Goal: Task Accomplishment & Management: Use online tool/utility

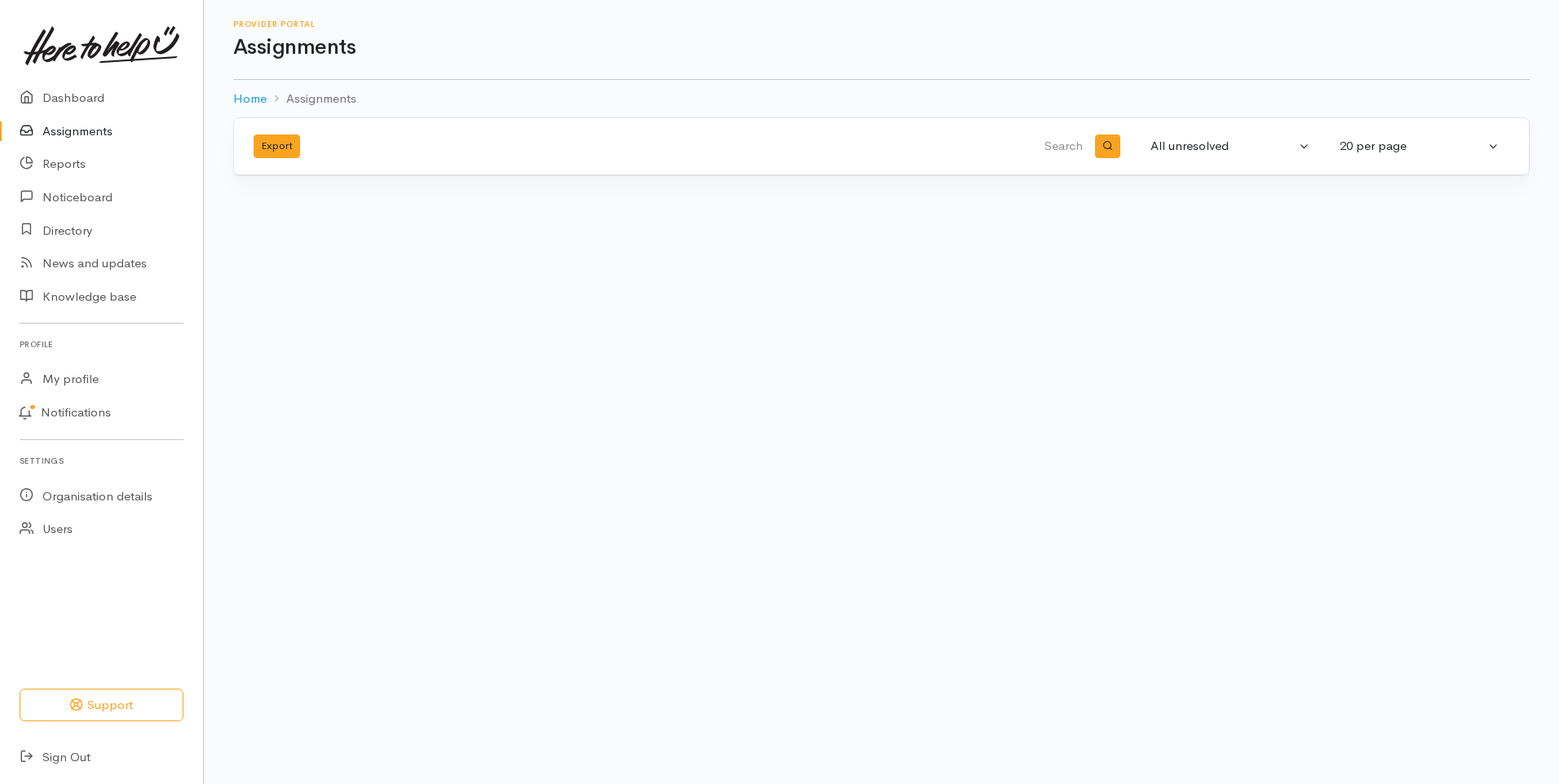
click at [85, 130] on link "Assignments" at bounding box center [101, 131] width 203 height 34
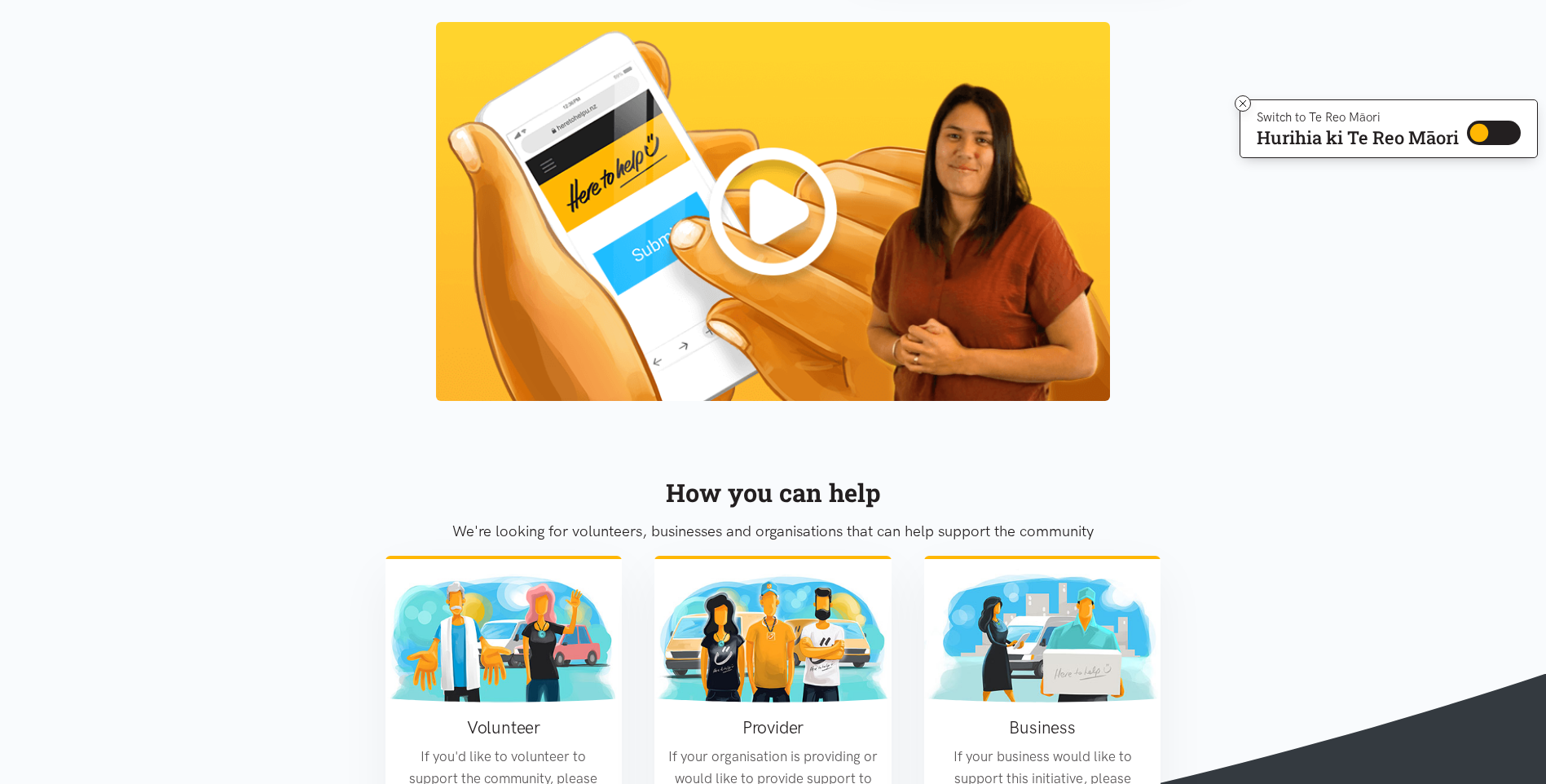
scroll to position [1838, 0]
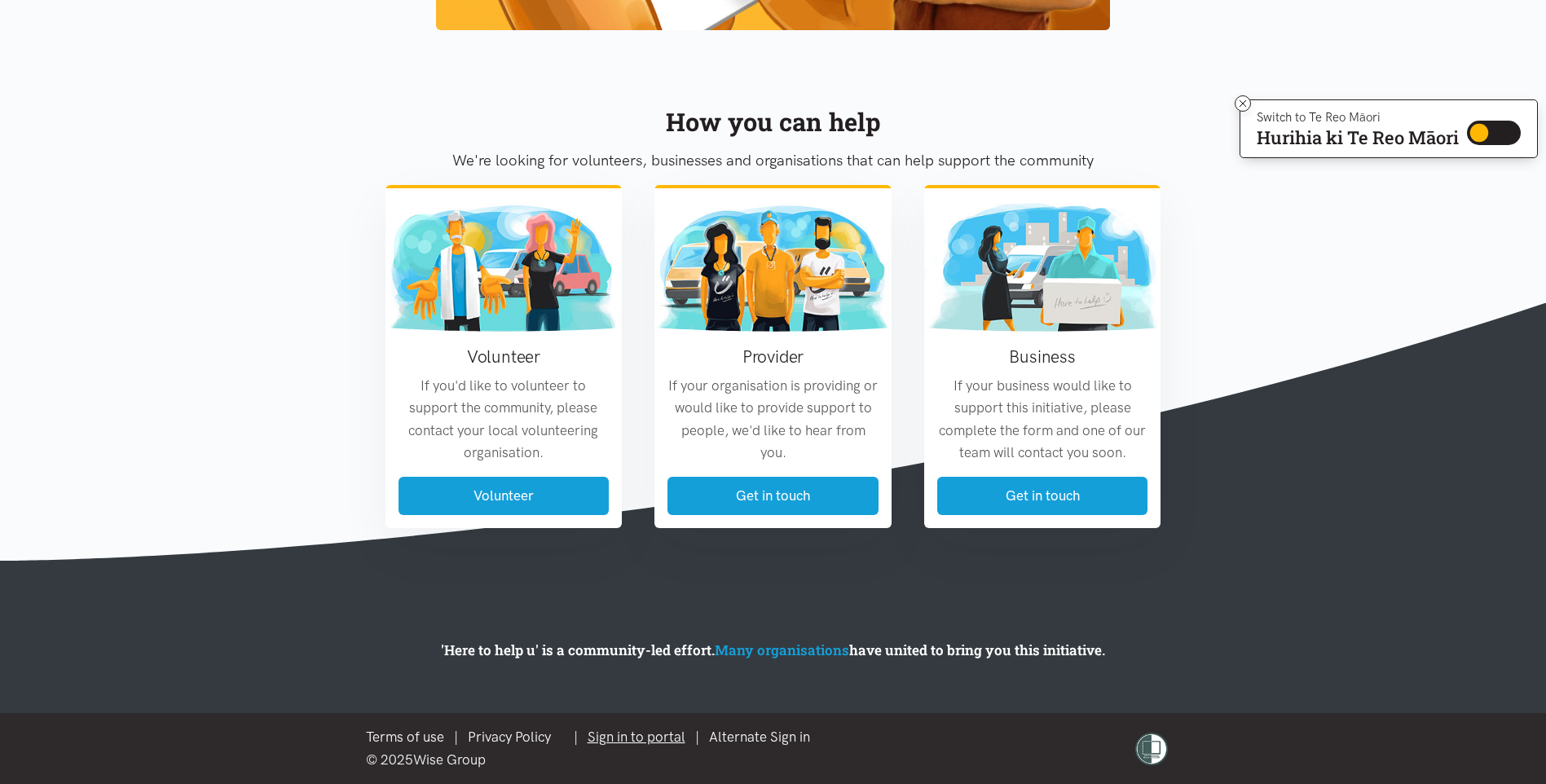
click at [648, 736] on link "Sign in to portal" at bounding box center [637, 736] width 98 height 16
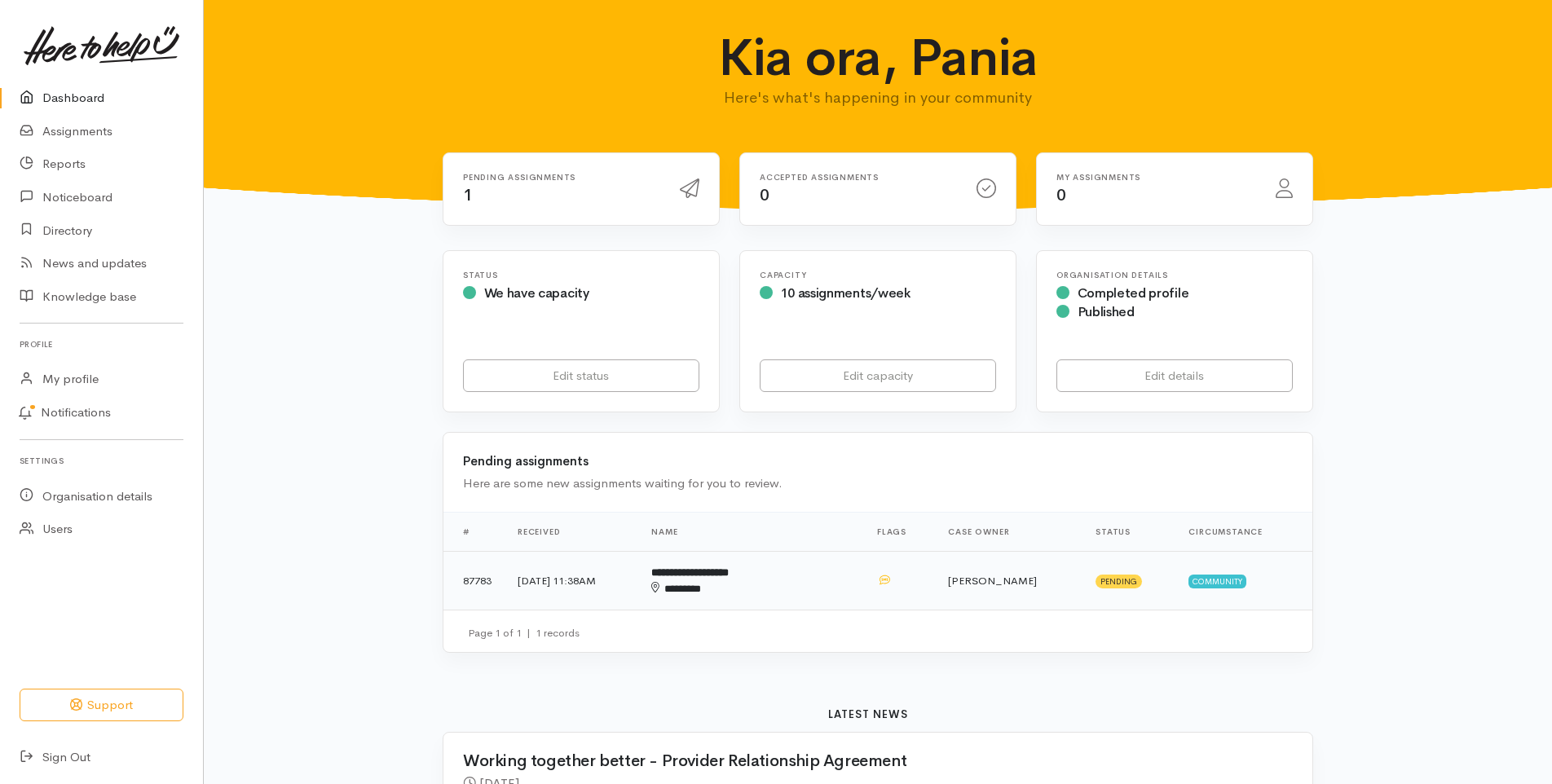
click at [728, 578] on b "**********" at bounding box center [689, 573] width 77 height 11
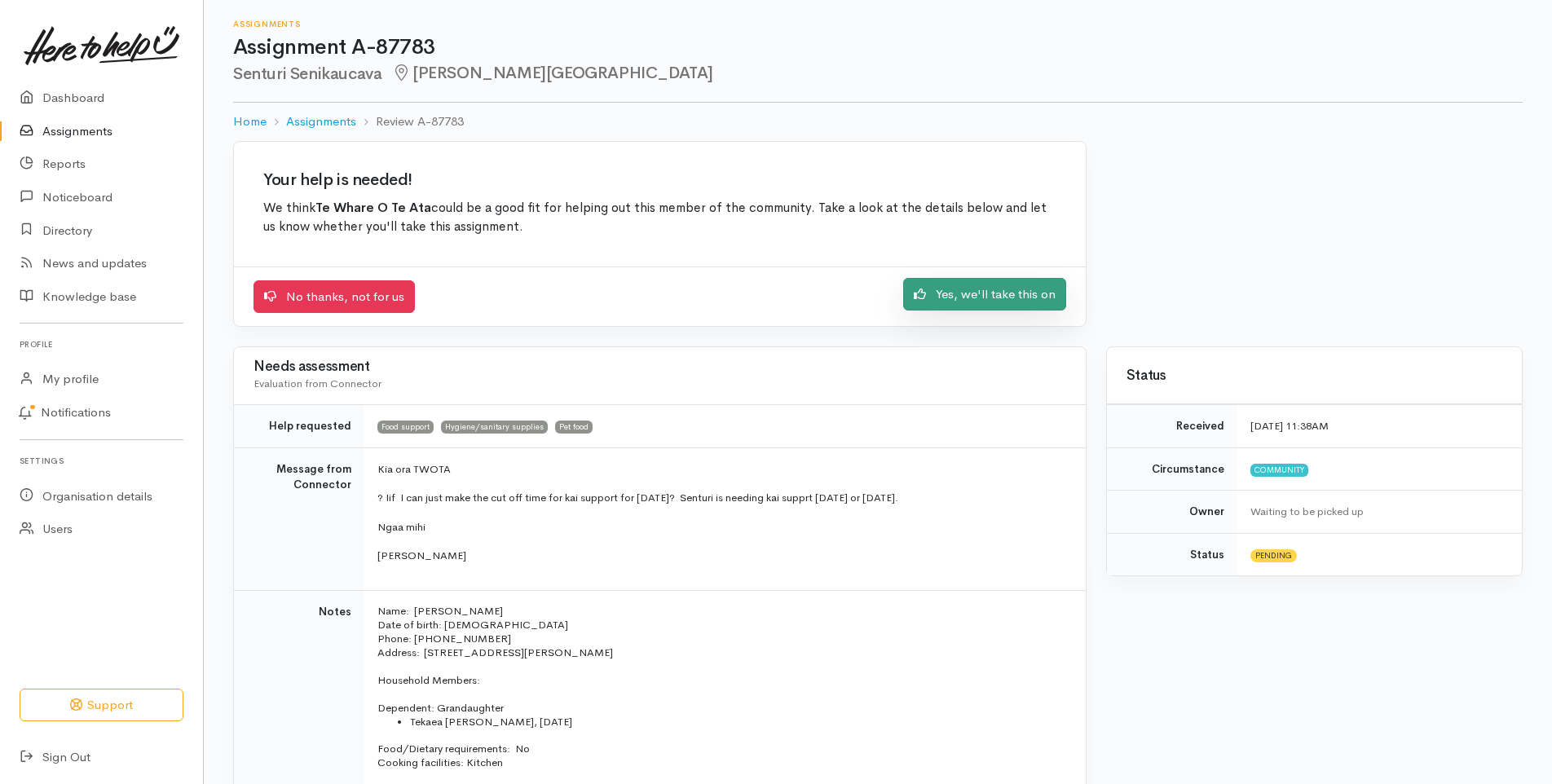
click at [993, 291] on link "Yes, we'll take this on" at bounding box center [985, 295] width 163 height 34
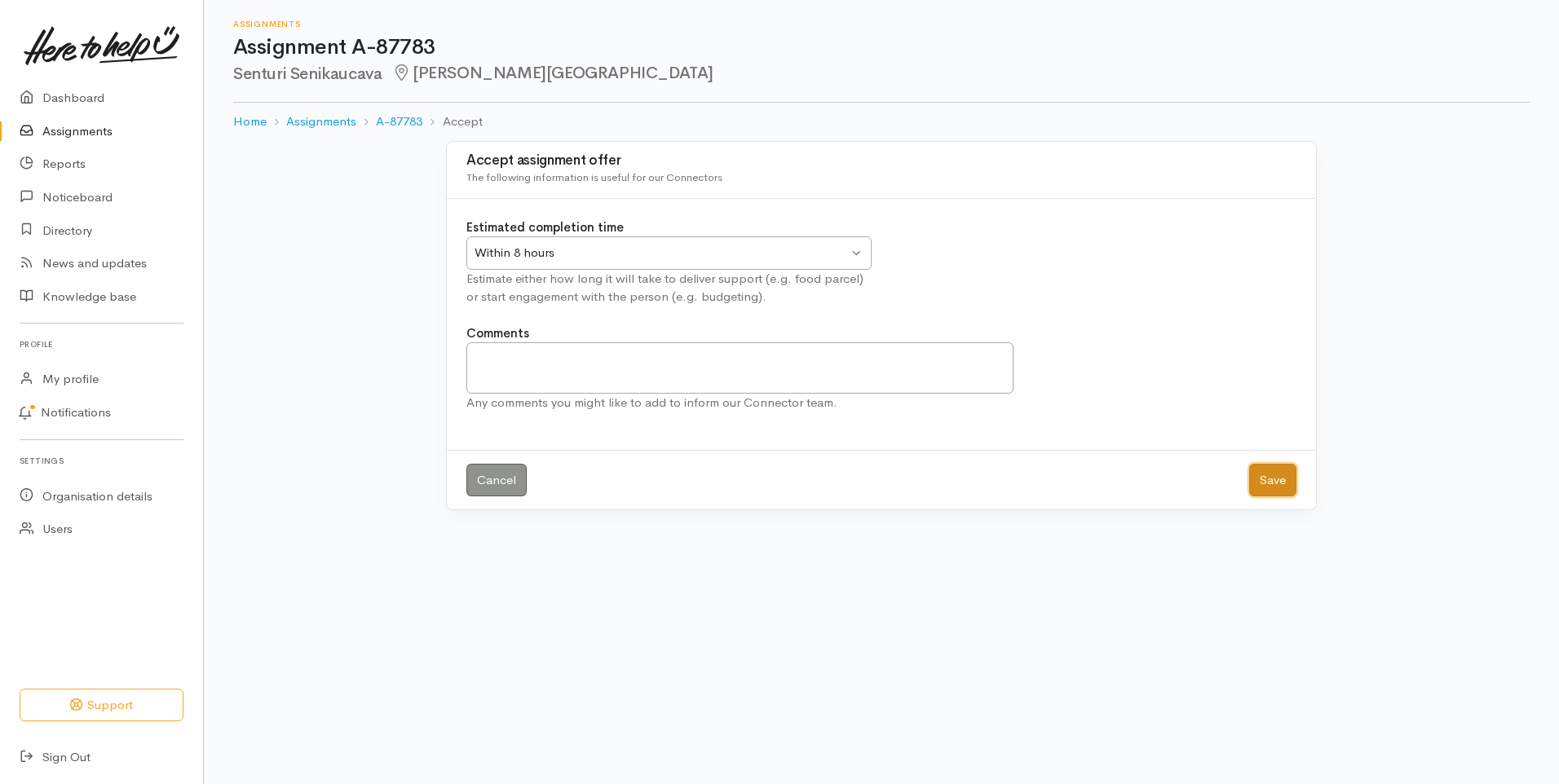
click at [1267, 474] on button "Save" at bounding box center [1272, 480] width 47 height 34
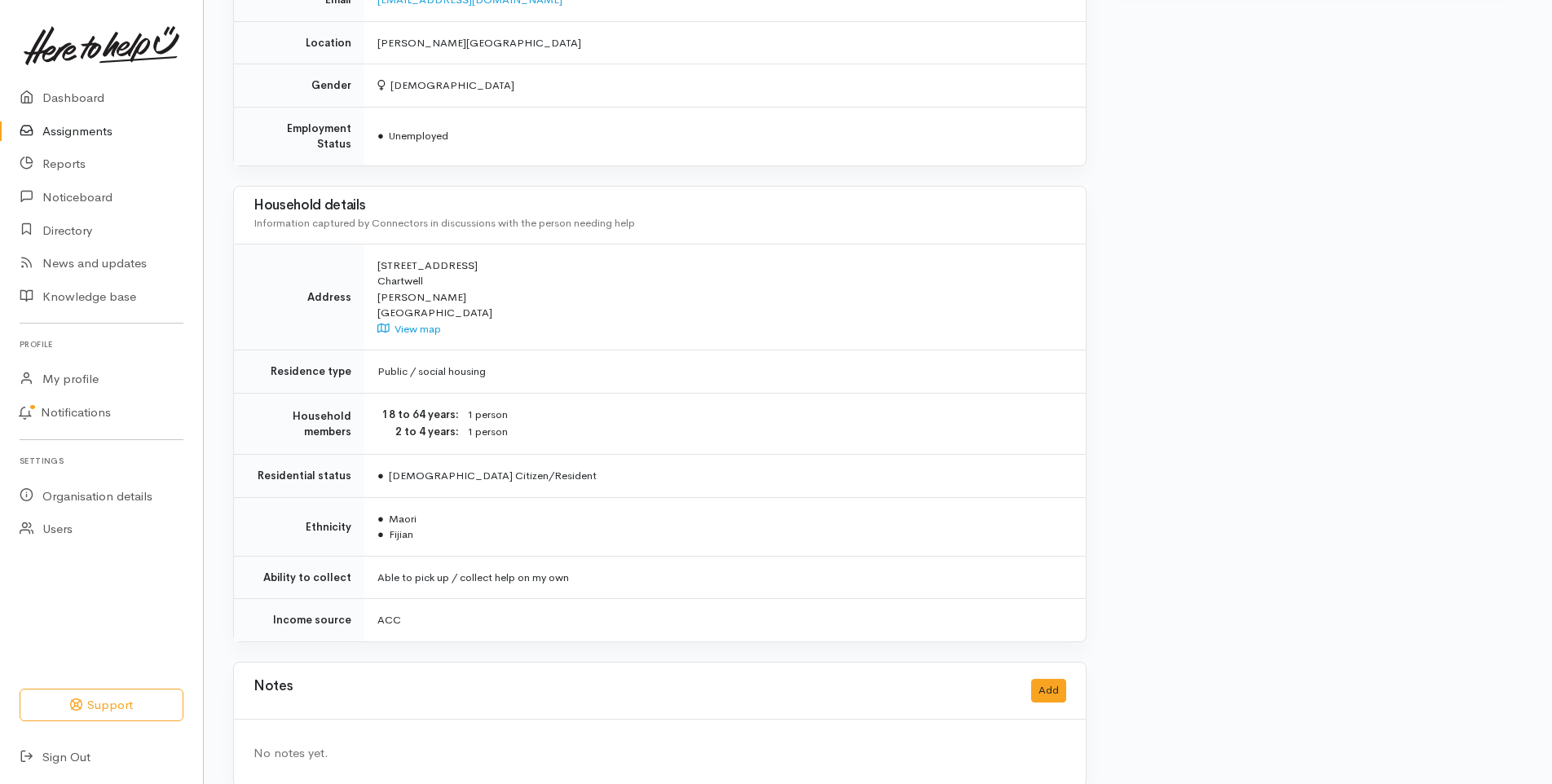
scroll to position [936, 0]
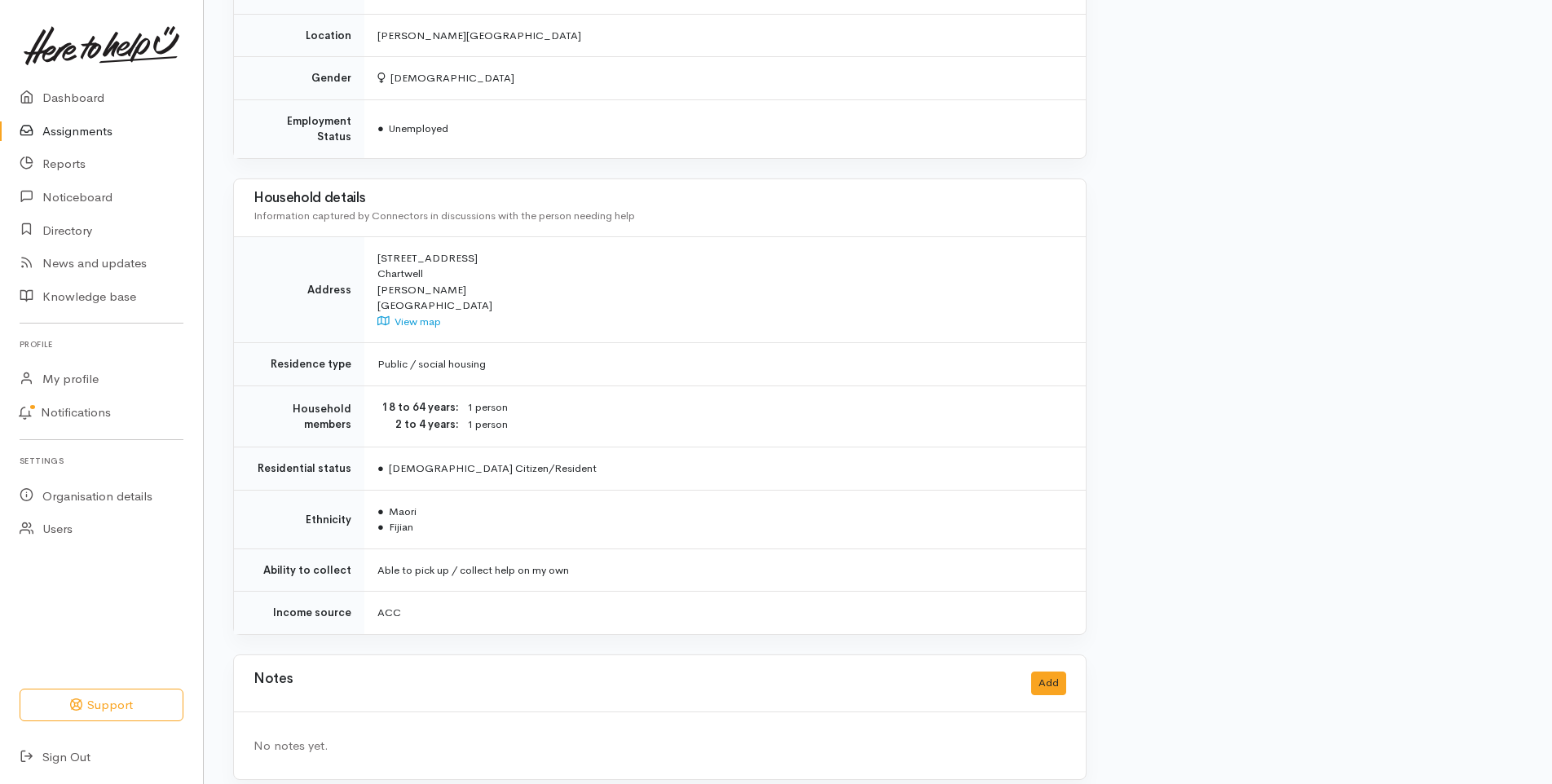
drag, startPoint x: 561, startPoint y: 380, endPoint x: 518, endPoint y: 393, distance: 44.9
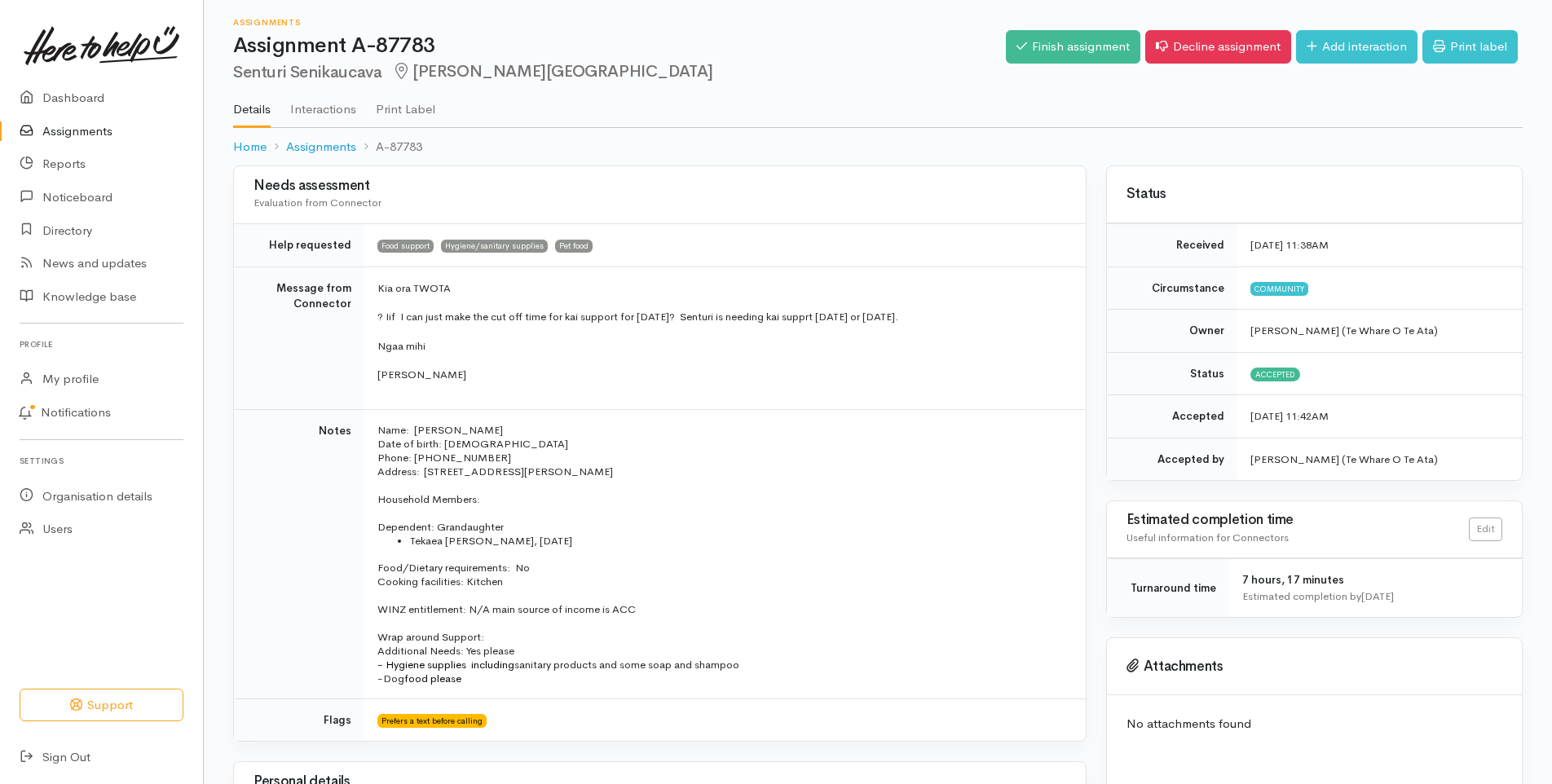
scroll to position [0, 0]
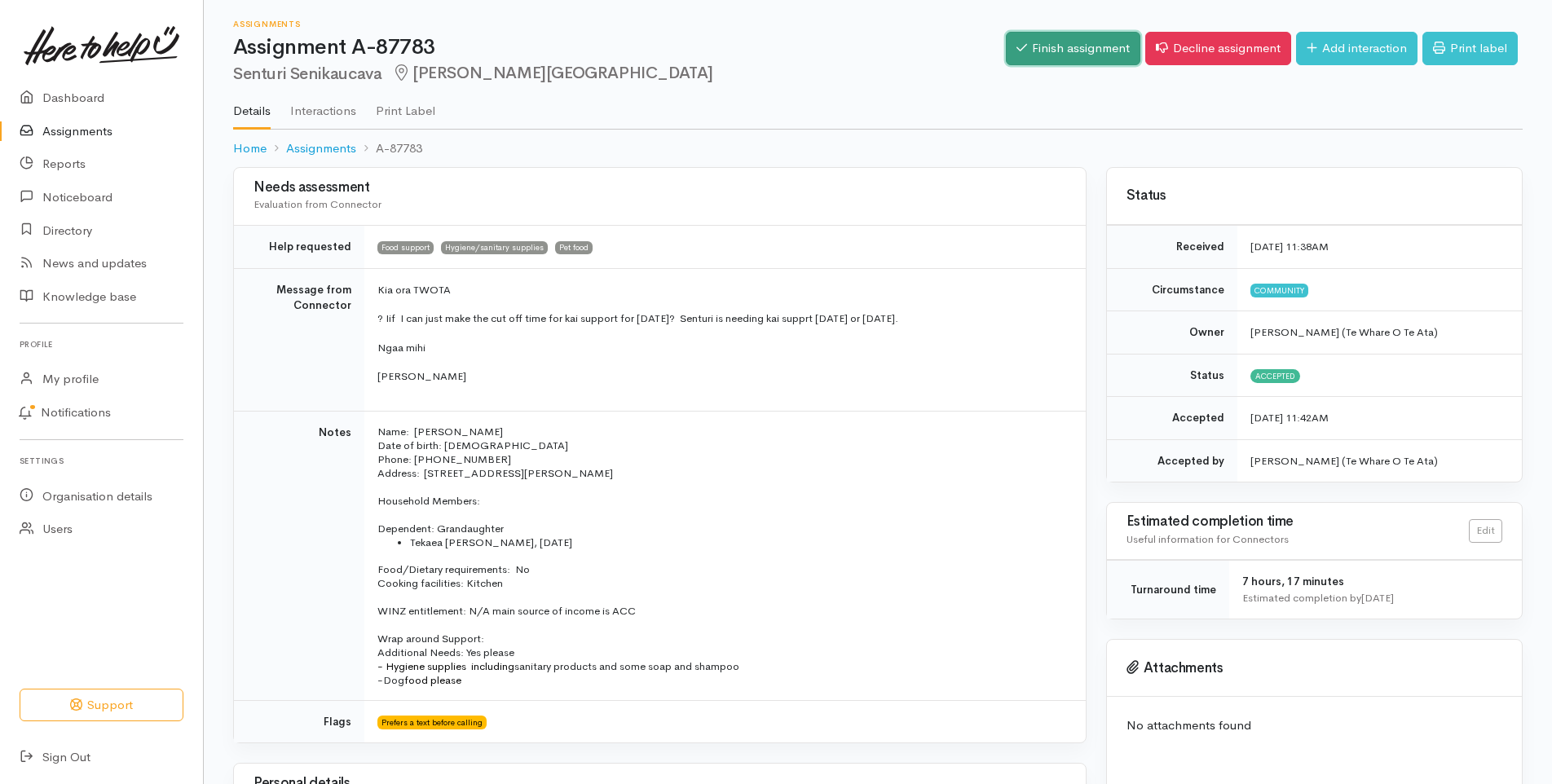
click at [1048, 43] on link "Finish assignment" at bounding box center [1073, 49] width 134 height 34
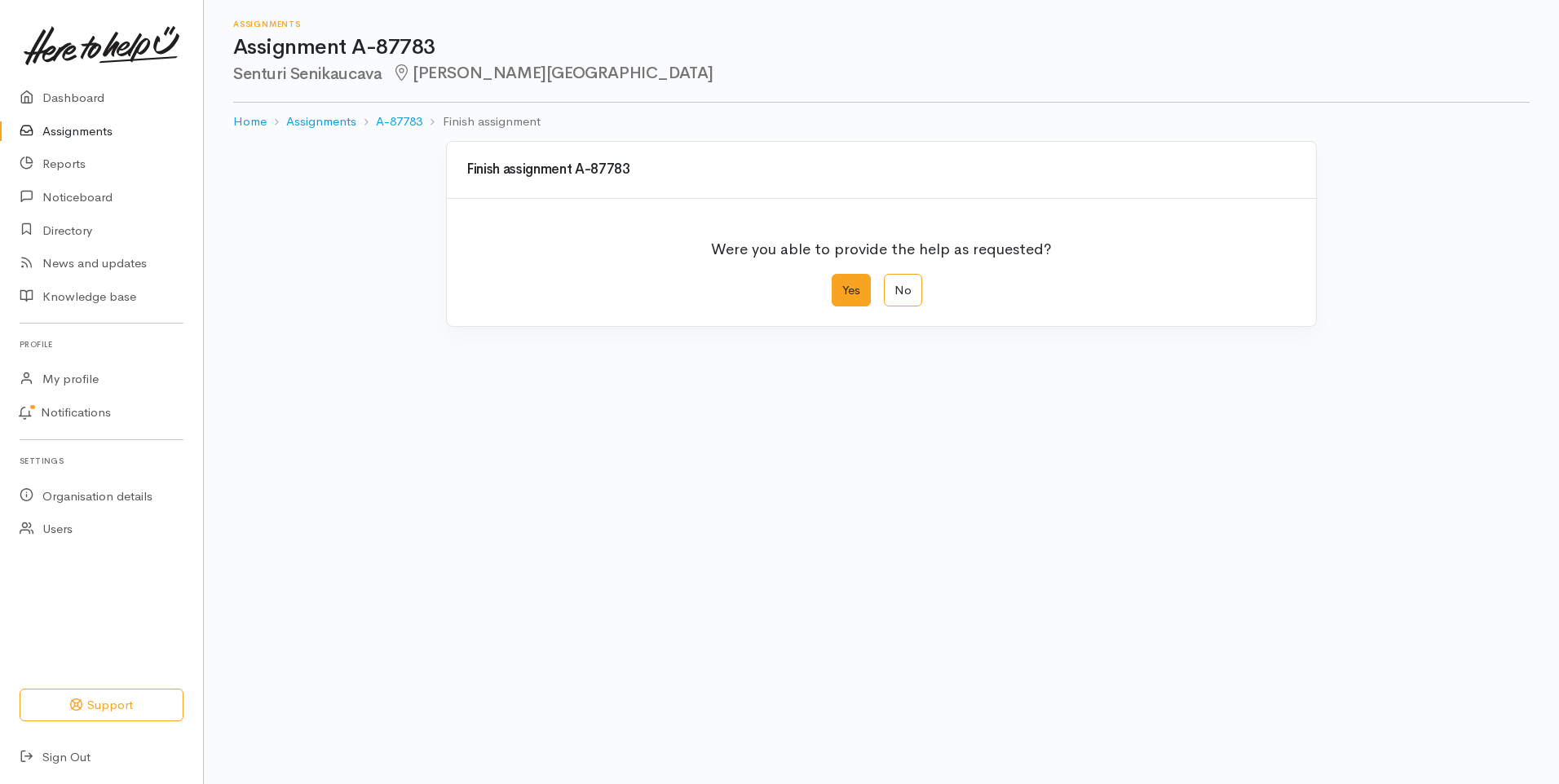
click at [855, 286] on label "Yes" at bounding box center [851, 290] width 39 height 34
click at [842, 284] on input "Yes" at bounding box center [837, 279] width 11 height 11
radio input "true"
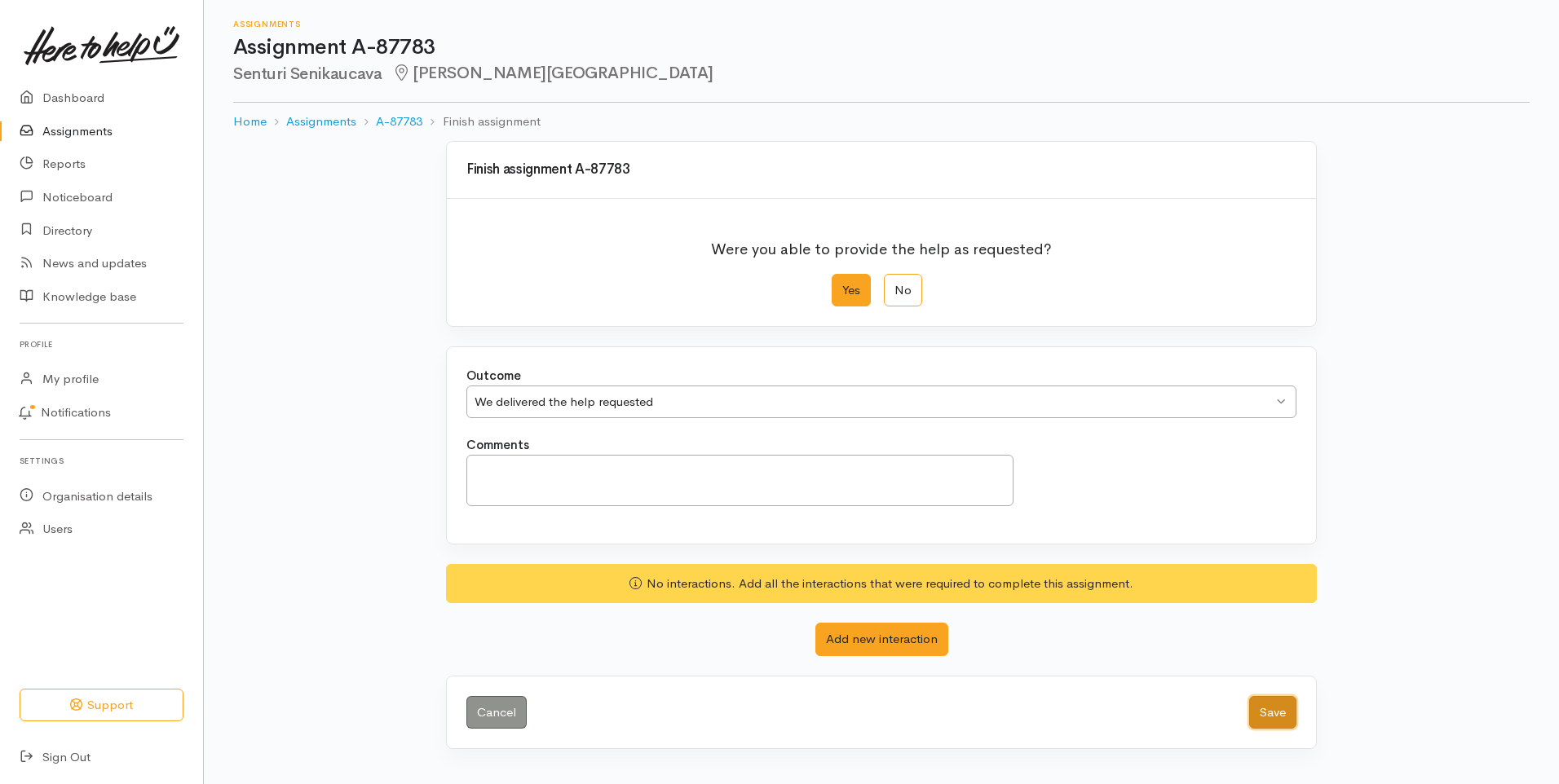
click at [1273, 712] on button "Save" at bounding box center [1272, 713] width 47 height 34
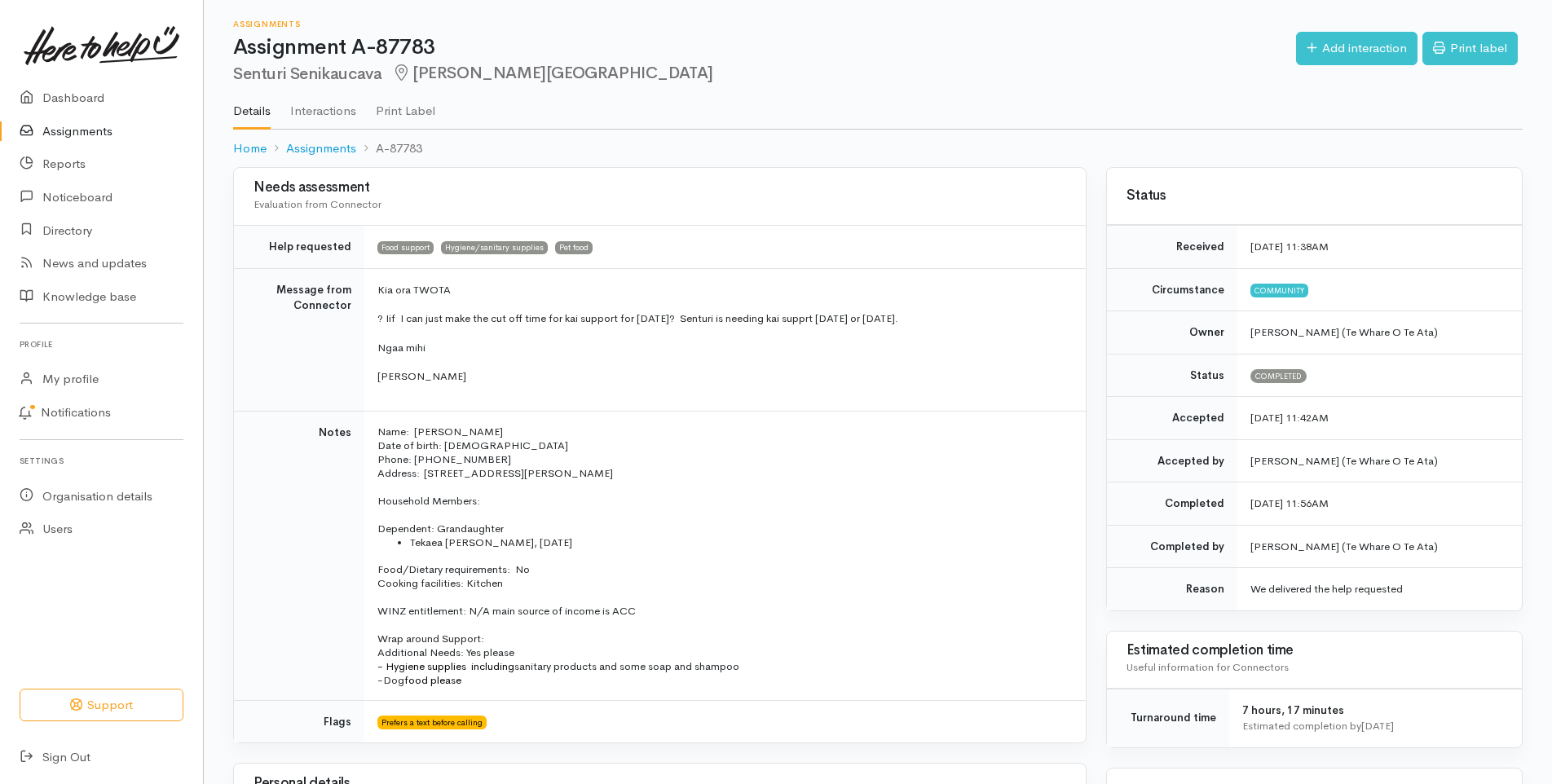
click at [75, 129] on link "Assignments" at bounding box center [101, 131] width 203 height 34
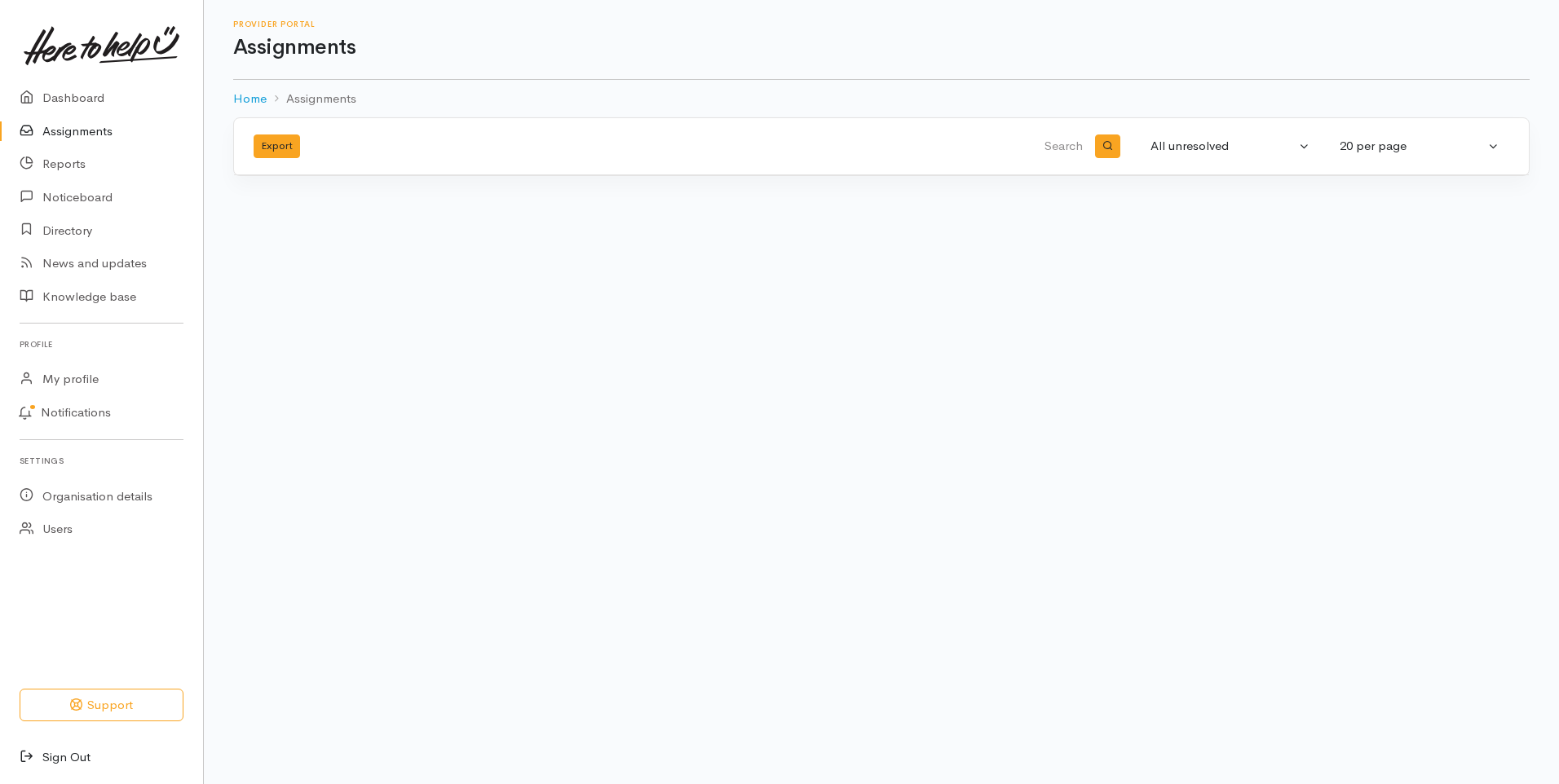
click at [74, 756] on link "Sign Out" at bounding box center [101, 757] width 203 height 34
